Goal: Task Accomplishment & Management: Manage account settings

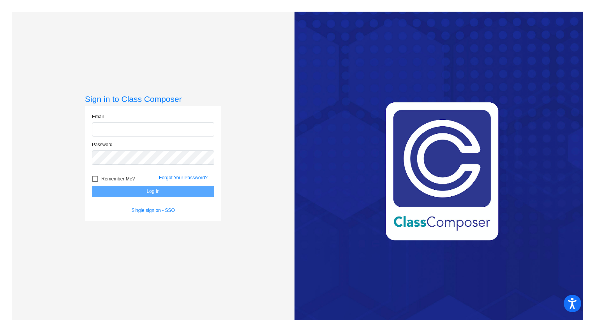
type input "[EMAIL_ADDRESS][PERSON_NAME][DOMAIN_NAME]"
click at [165, 195] on button "Log In" at bounding box center [153, 191] width 122 height 11
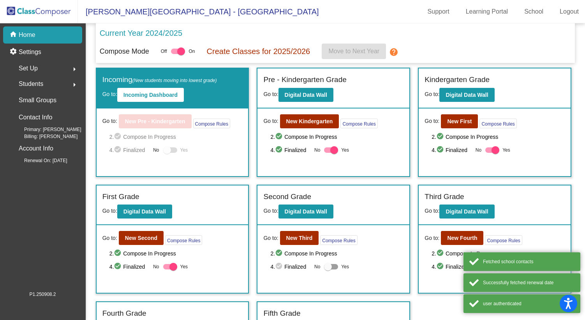
scroll to position [91, 0]
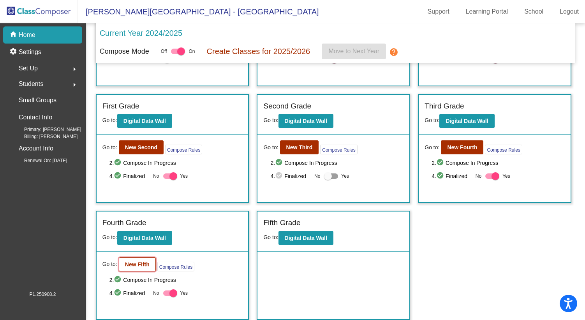
click at [122, 268] on button "New Fifth" at bounding box center [137, 265] width 37 height 14
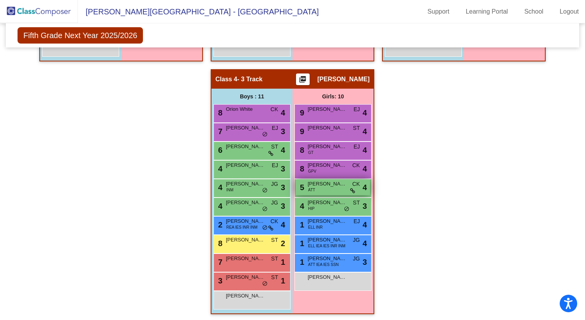
scroll to position [422, 0]
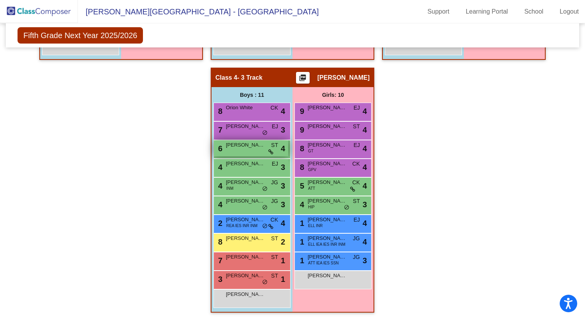
click at [239, 151] on div "6 [PERSON_NAME] ST lock do_not_disturb_alt 4" at bounding box center [251, 149] width 74 height 16
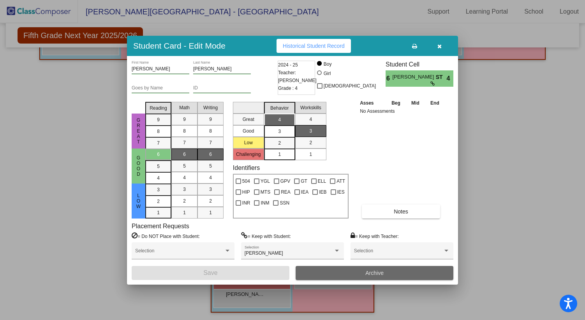
click at [337, 275] on button "Archive" at bounding box center [375, 273] width 158 height 14
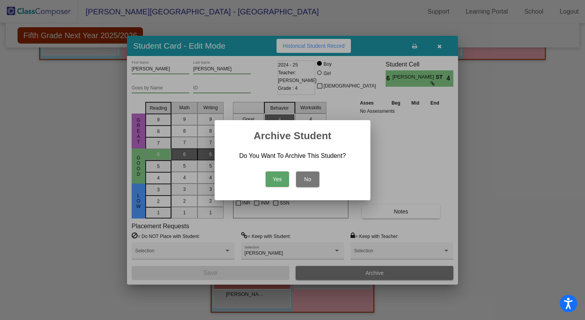
click at [279, 177] on button "Yes" at bounding box center [277, 180] width 23 height 16
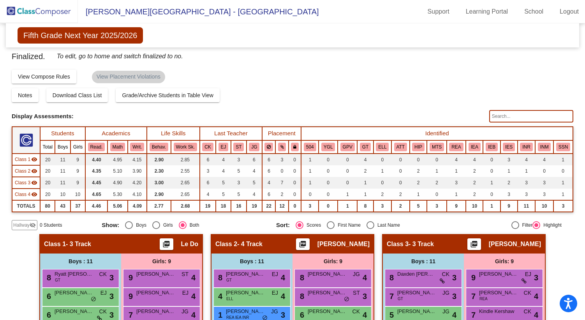
scroll to position [0, 0]
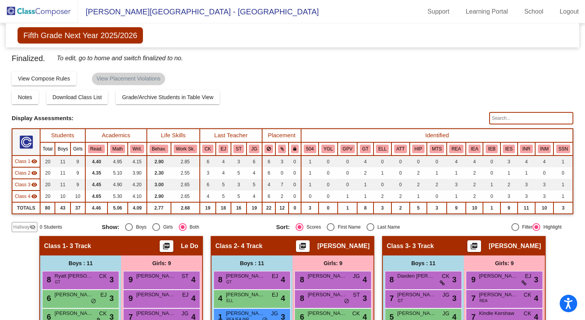
click at [40, 10] on img at bounding box center [39, 11] width 78 height 23
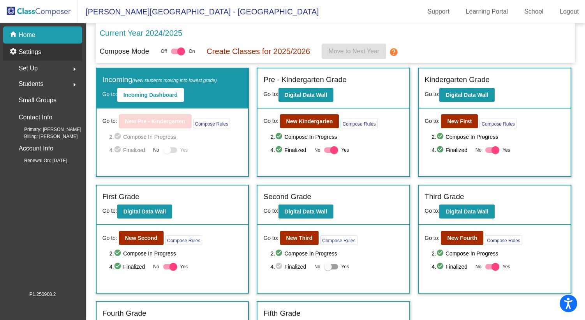
click at [40, 53] on p "Settings" at bounding box center [30, 52] width 23 height 9
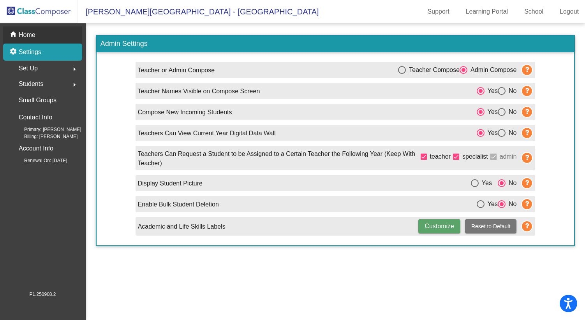
click at [30, 37] on p "Home" at bounding box center [27, 34] width 17 height 9
